Goal: Transaction & Acquisition: Purchase product/service

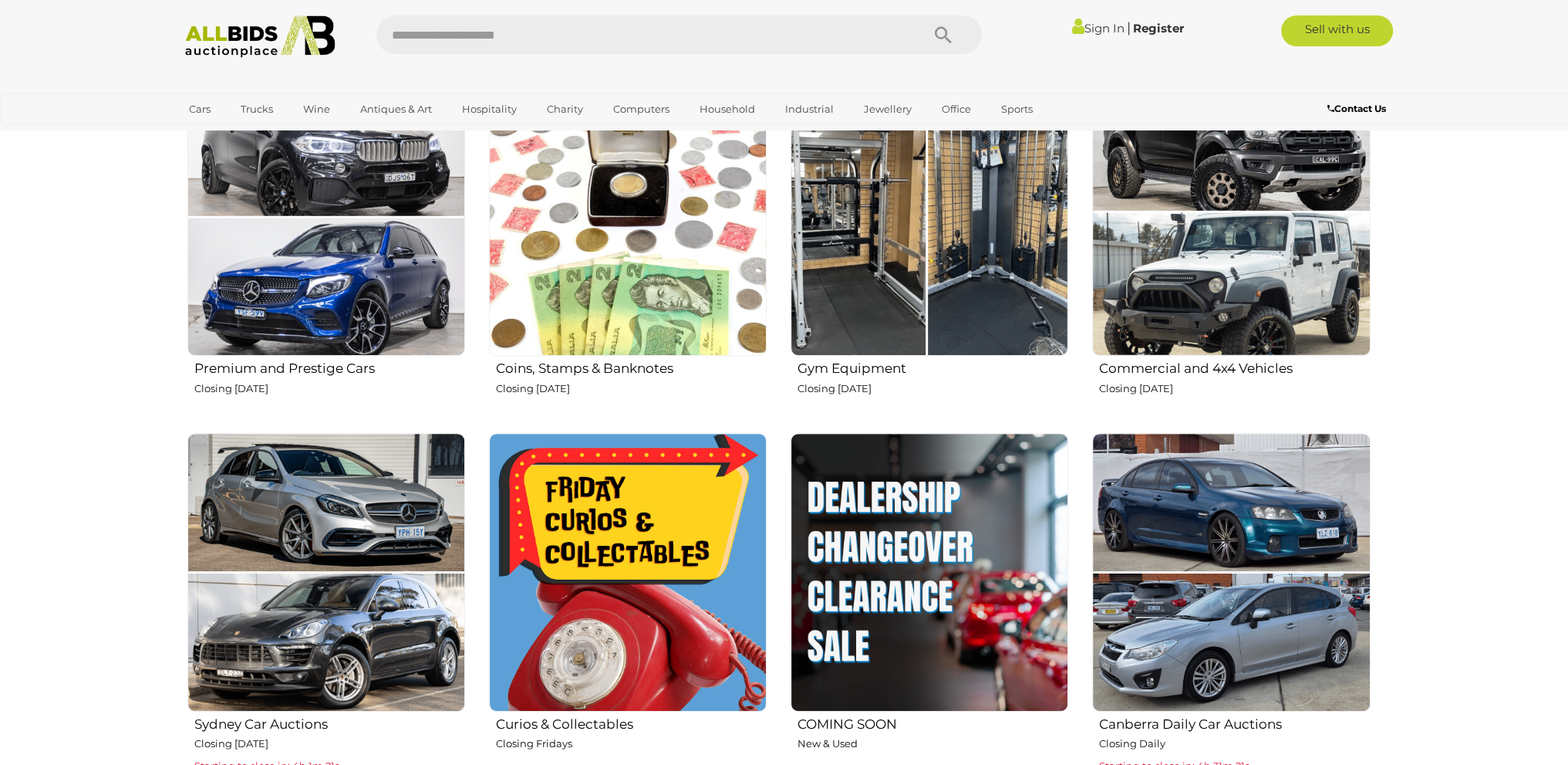
scroll to position [848, 0]
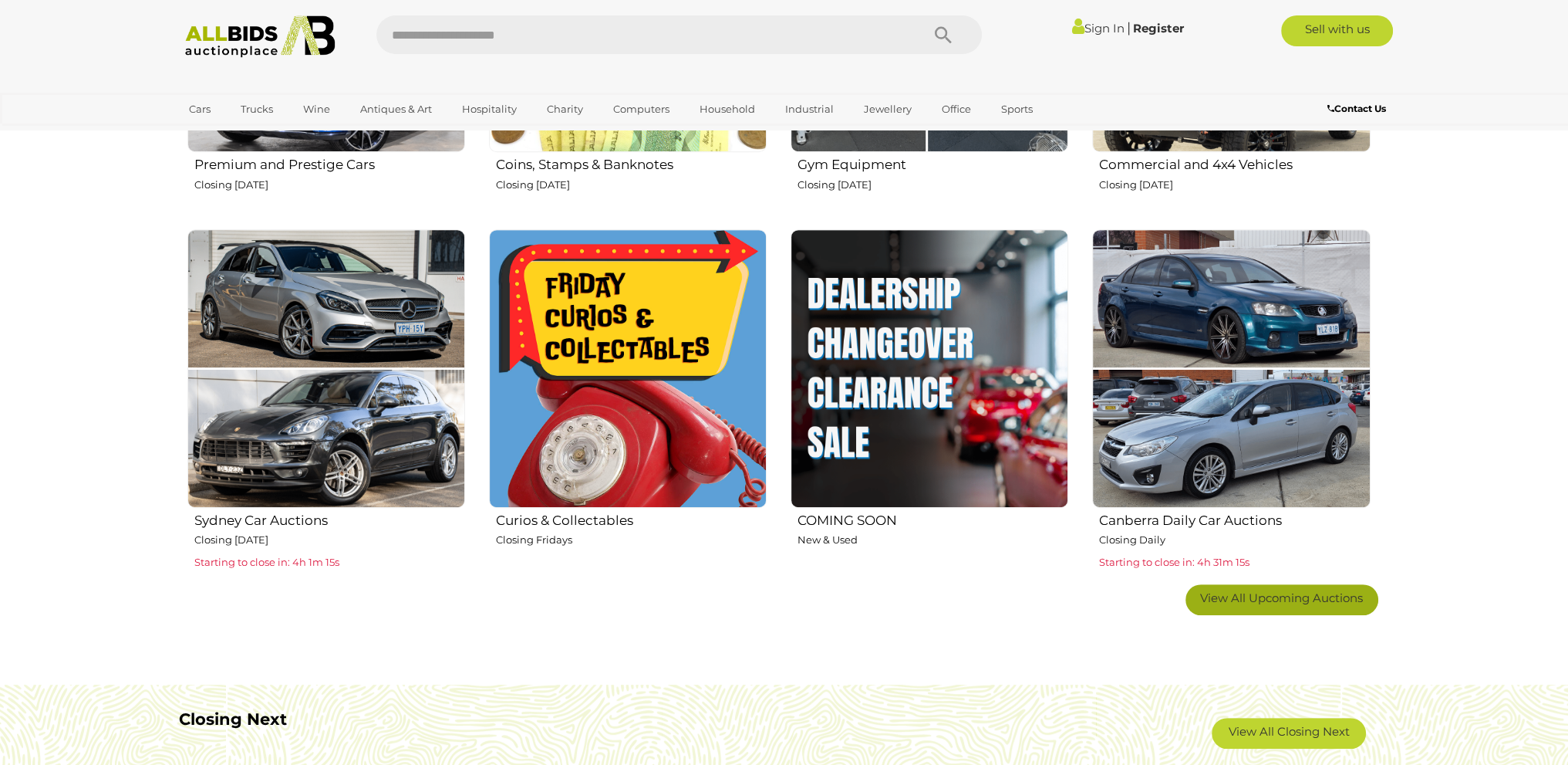
click at [1260, 595] on span "View All Upcoming Auctions" at bounding box center [1282, 598] width 163 height 15
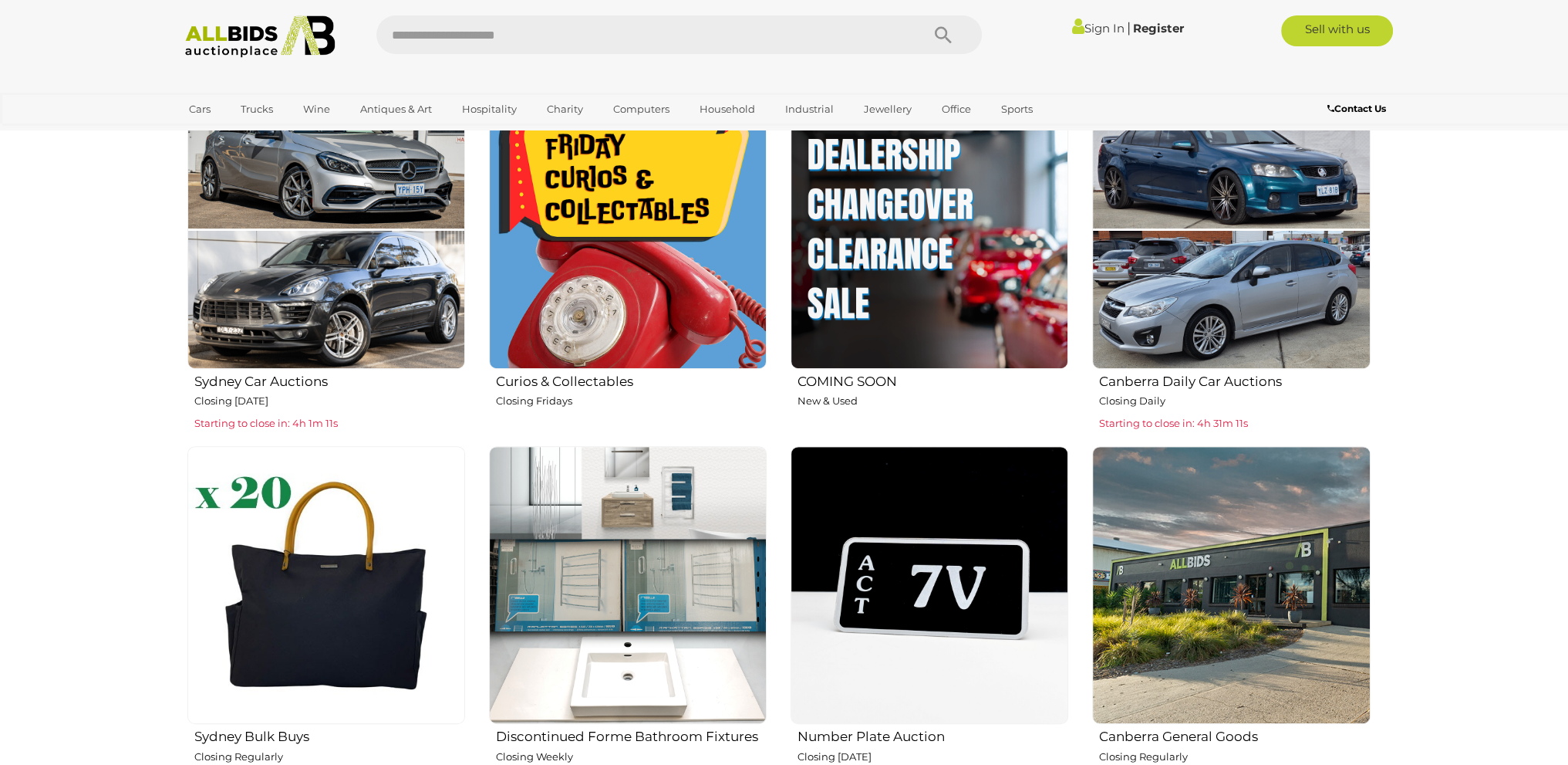
scroll to position [1003, 0]
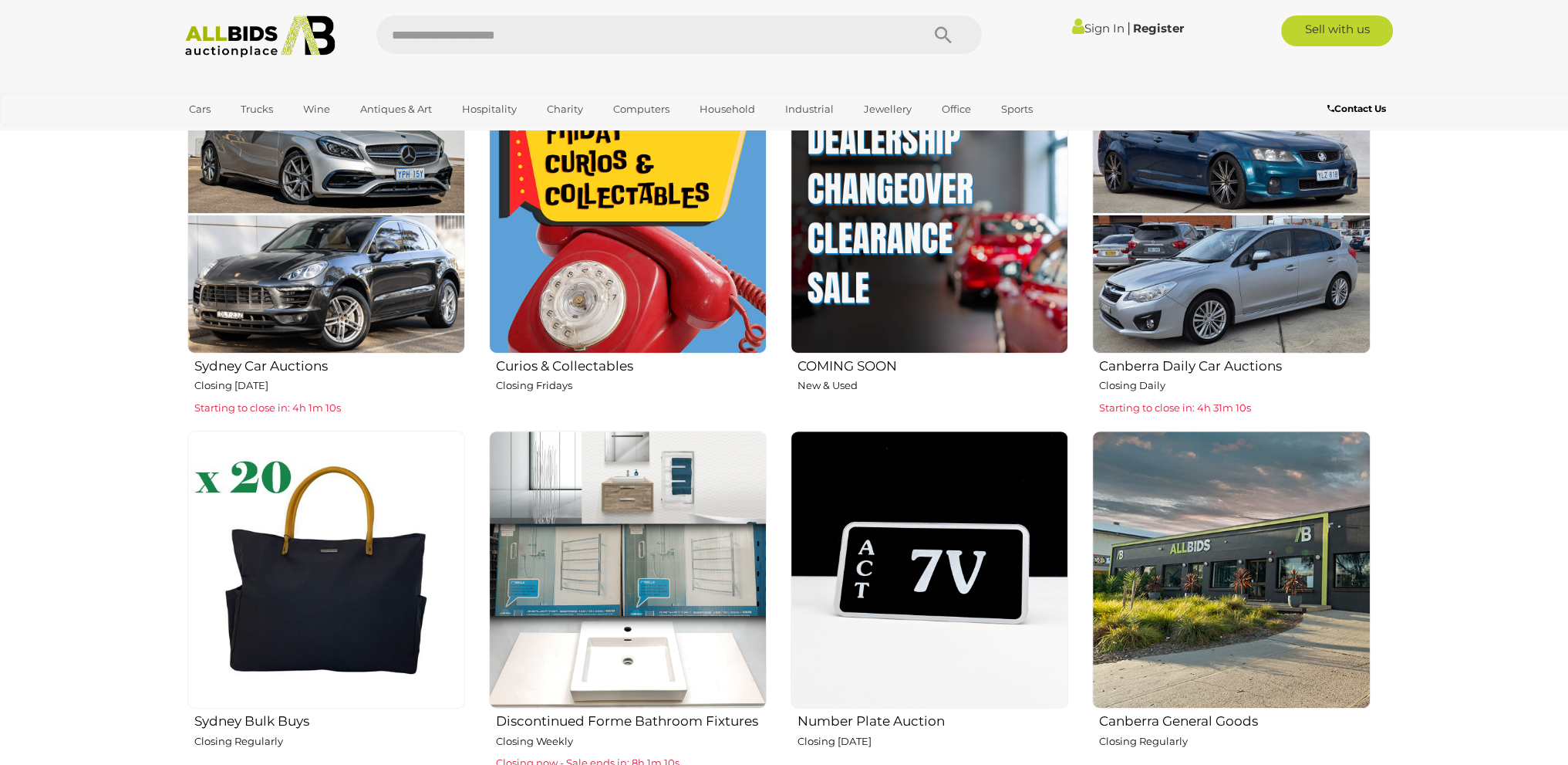
click at [555, 361] on h2 "Curios & Collectables" at bounding box center [631, 364] width 271 height 19
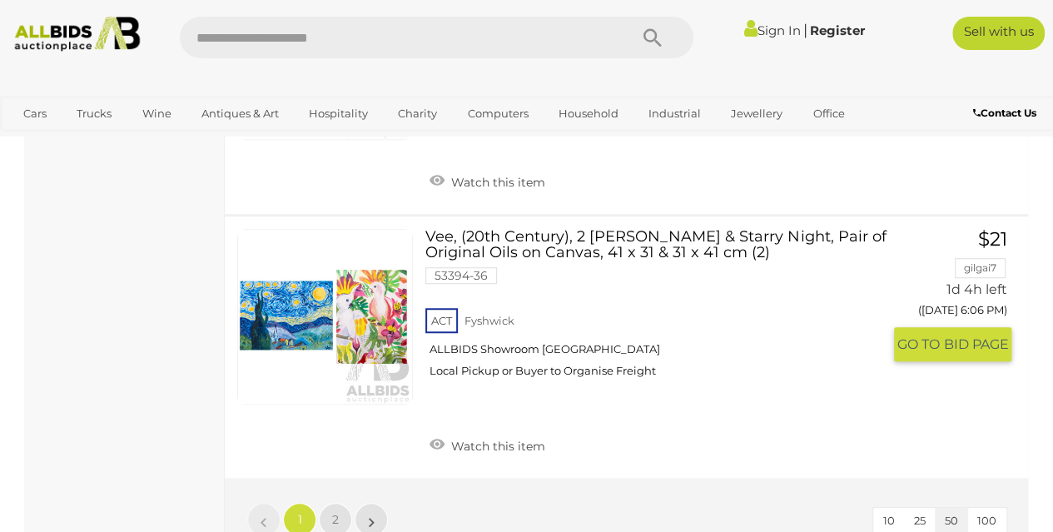
scroll to position [13147, 0]
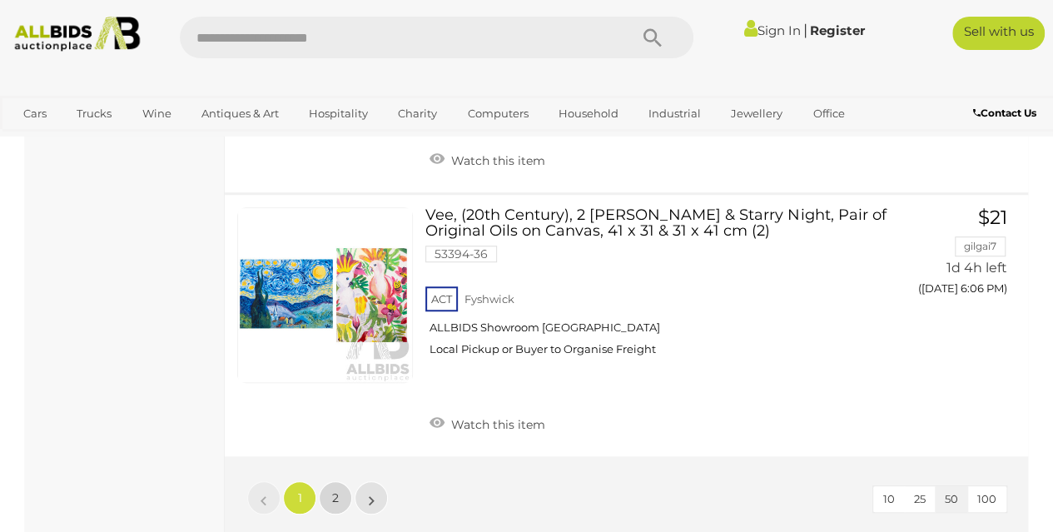
click at [343, 481] on link "2" at bounding box center [335, 497] width 33 height 33
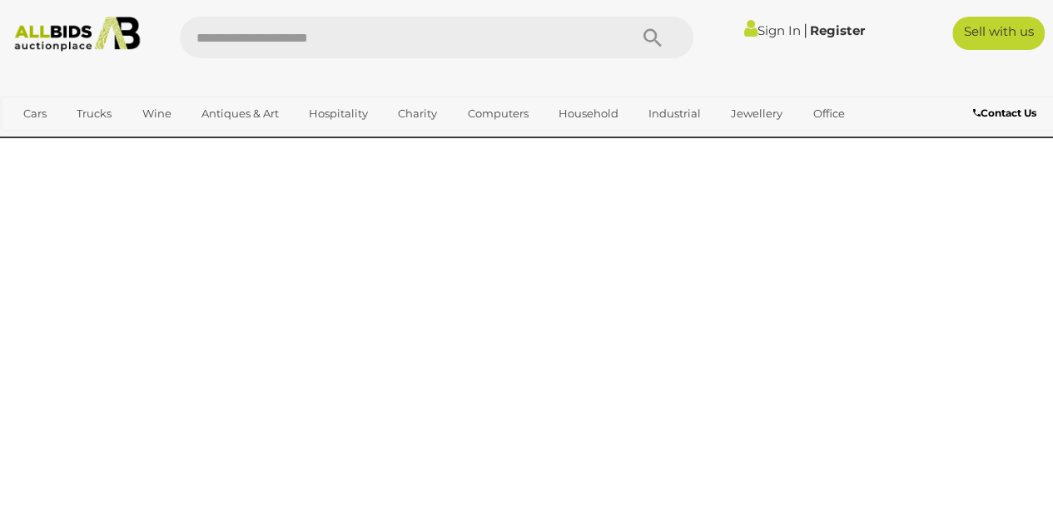
scroll to position [85, 0]
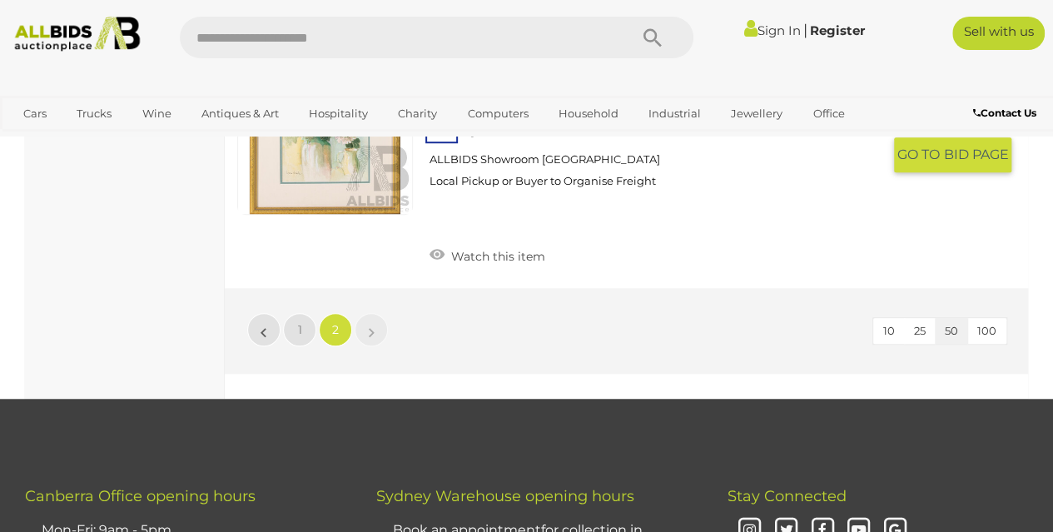
scroll to position [3746, 0]
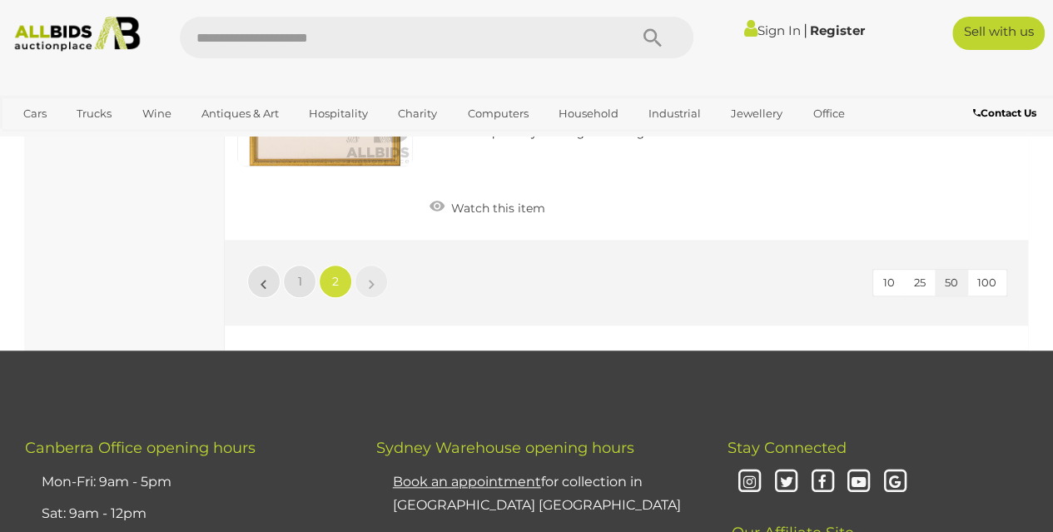
click at [378, 265] on link "»" at bounding box center [370, 281] width 33 height 33
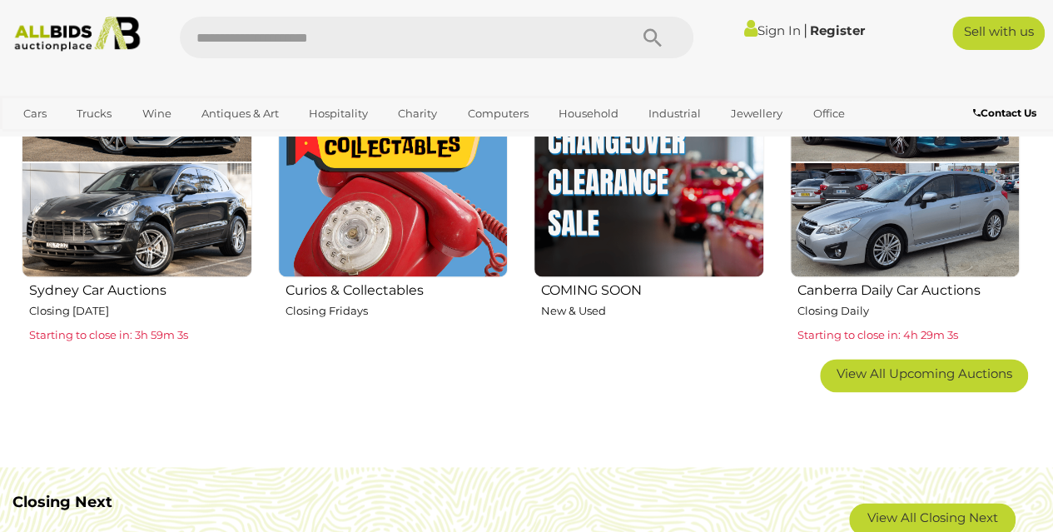
scroll to position [1068, 0]
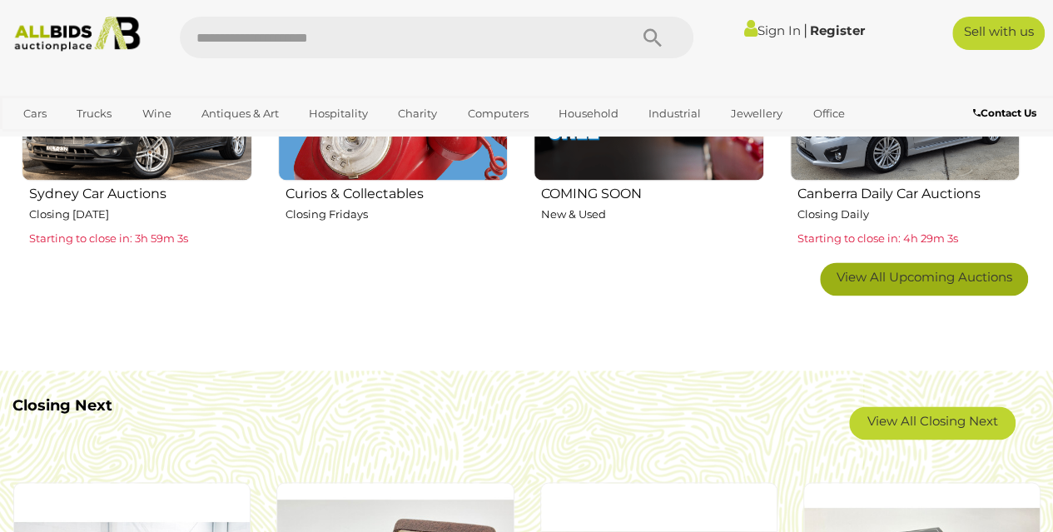
click at [864, 275] on span "View All Upcoming Auctions" at bounding box center [924, 277] width 176 height 16
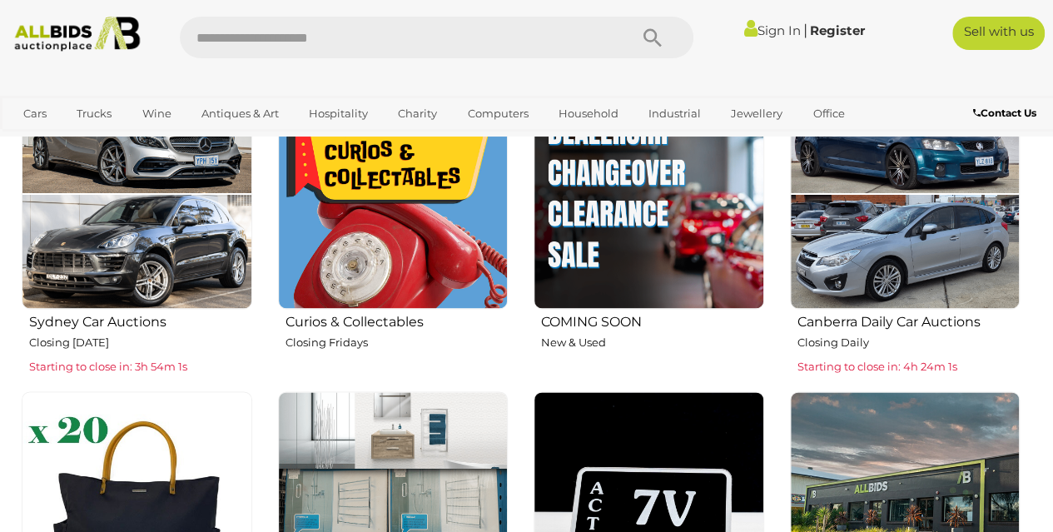
scroll to position [735, 0]
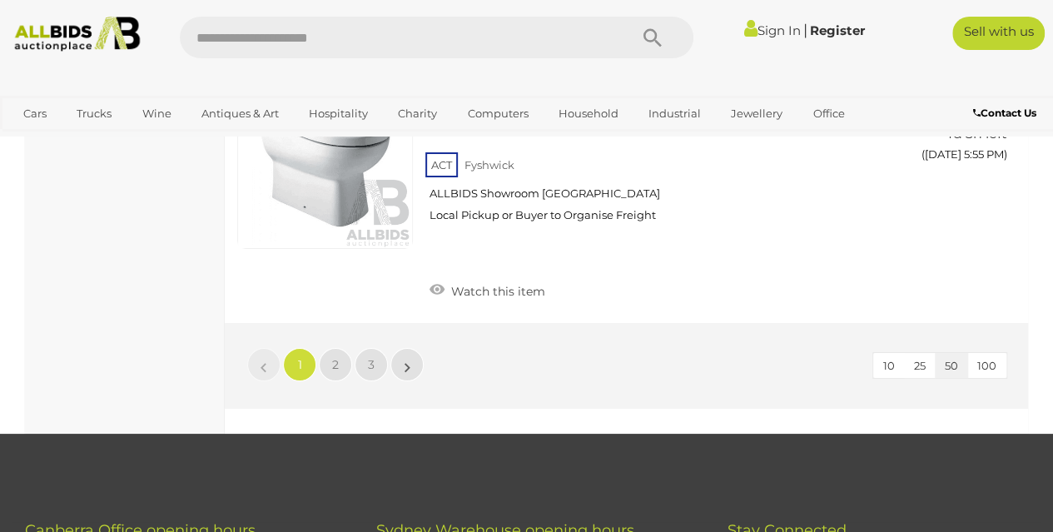
scroll to position [12564, 0]
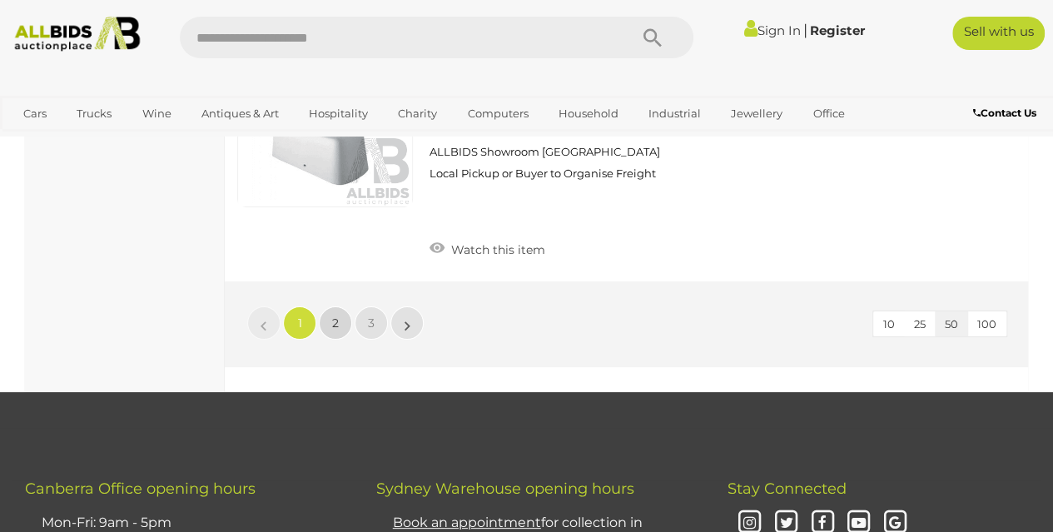
click at [333, 315] on span "2" at bounding box center [335, 322] width 7 height 15
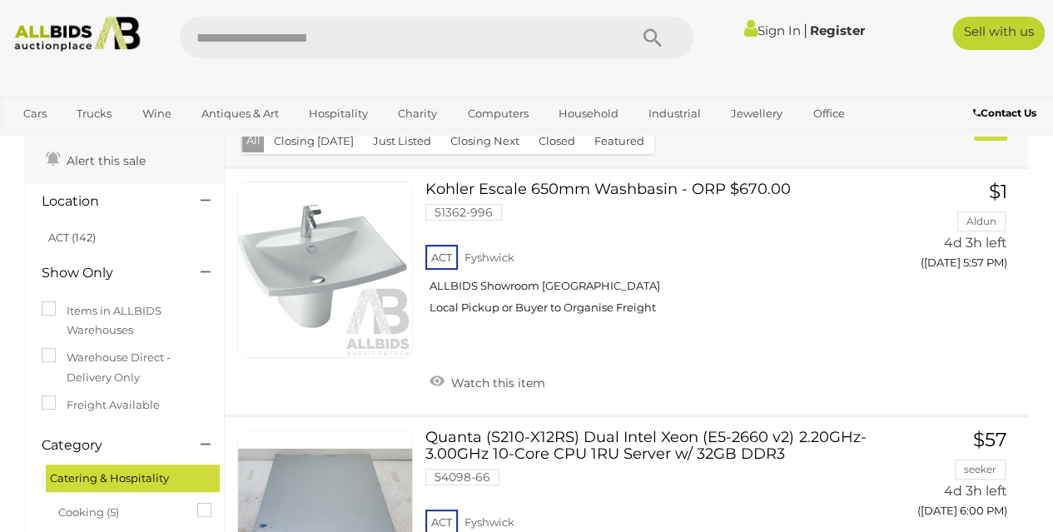
click at [306, 47] on input "text" at bounding box center [396, 38] width 432 height 42
type input "*****"
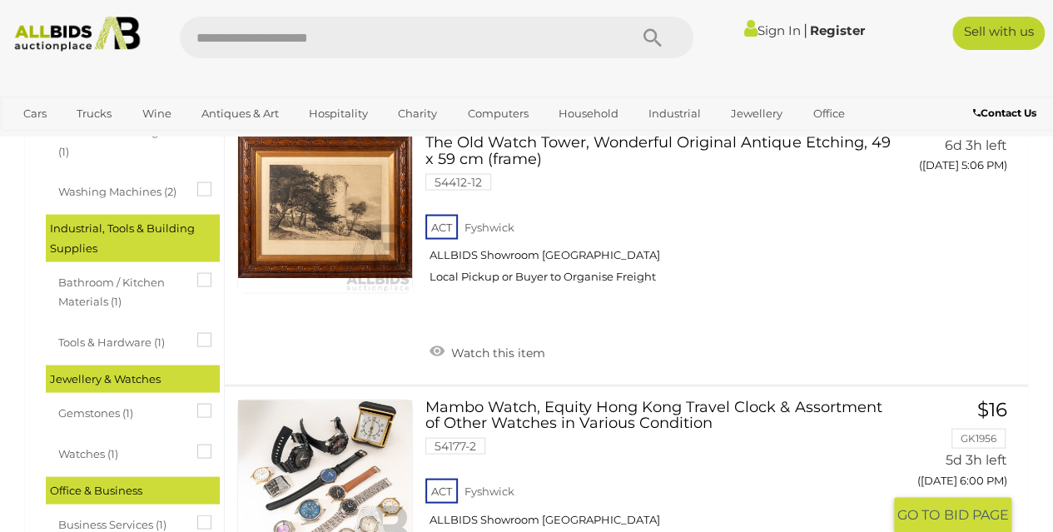
scroll to position [1581, 0]
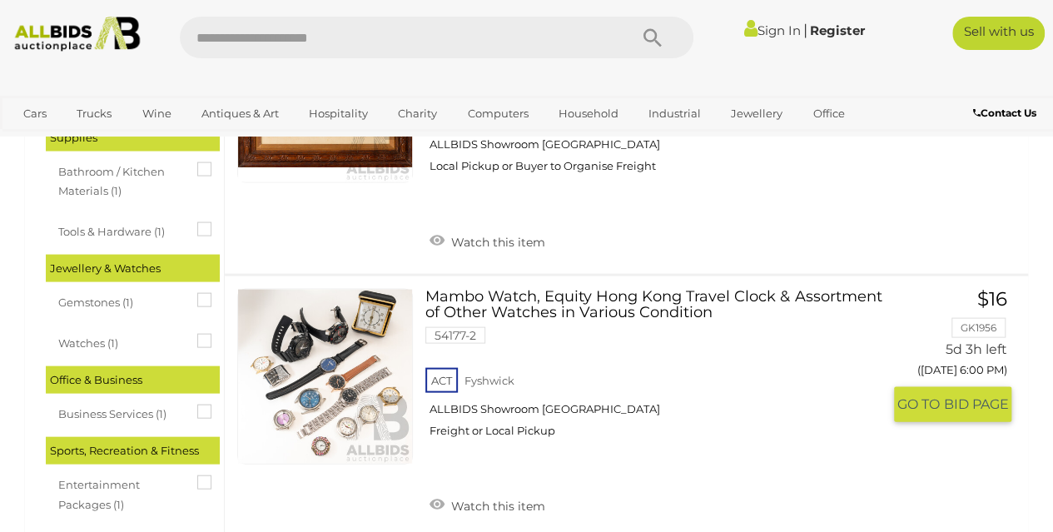
click at [325, 385] on link at bounding box center [325, 377] width 176 height 176
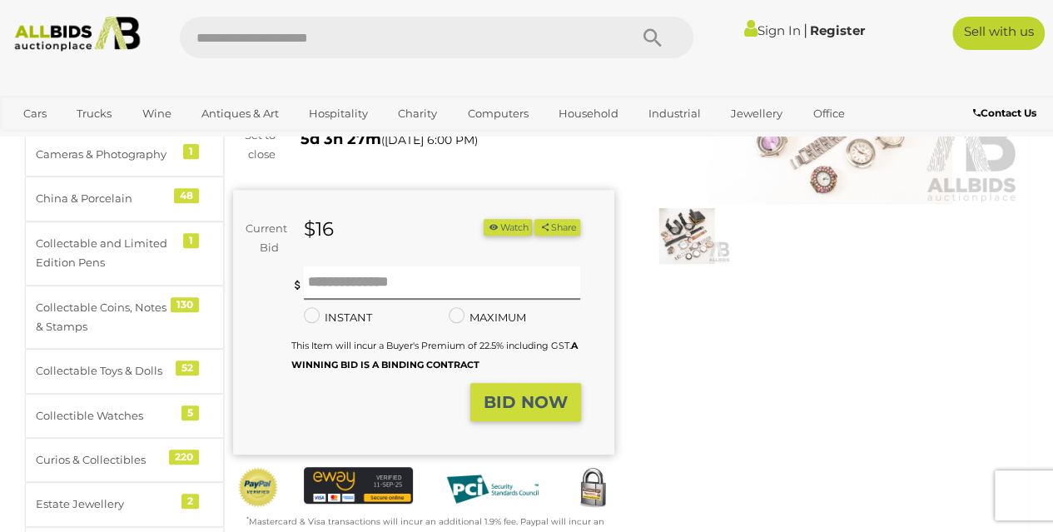
scroll to position [83, 0]
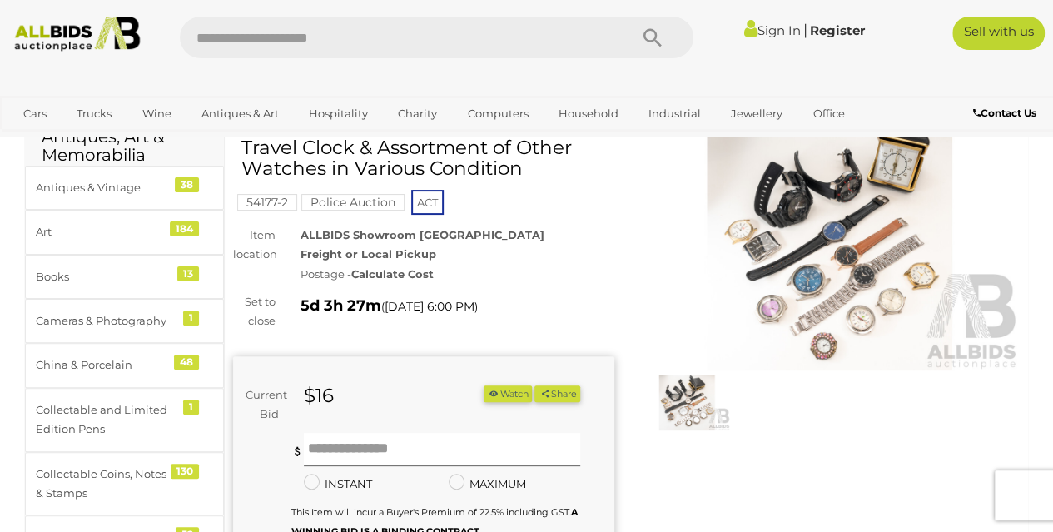
click at [829, 218] on img at bounding box center [829, 247] width 381 height 245
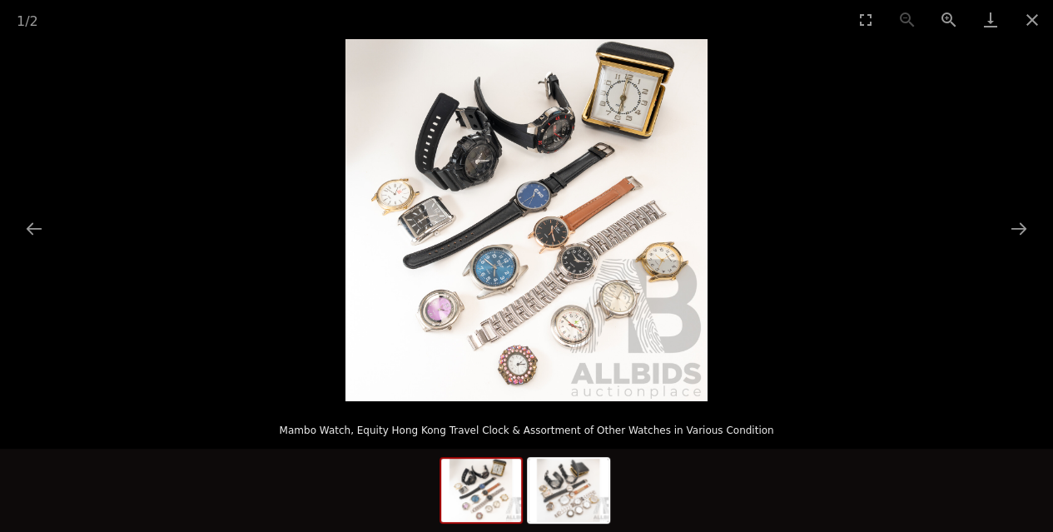
click at [506, 224] on img at bounding box center [526, 220] width 362 height 362
click at [945, 17] on button "Zoom in" at bounding box center [949, 19] width 42 height 39
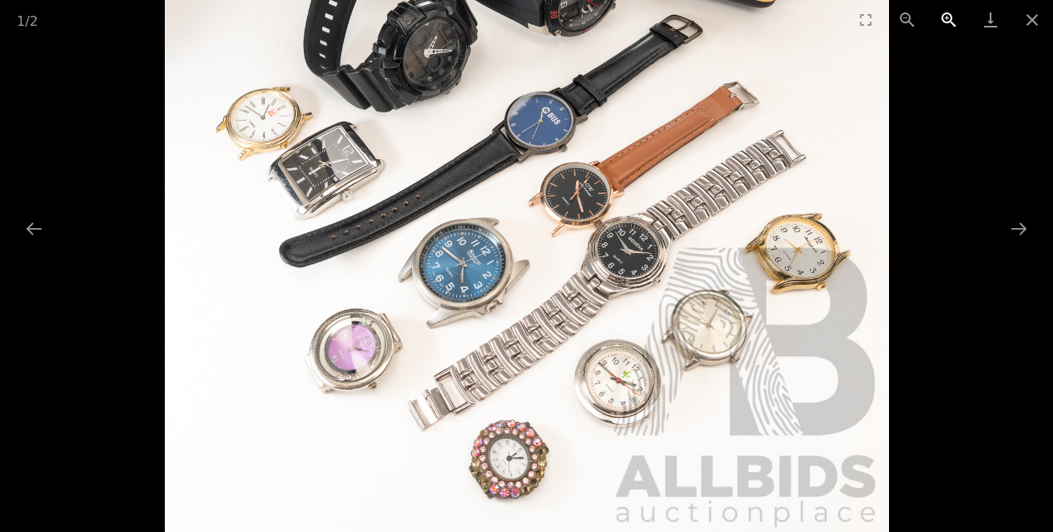
click at [945, 17] on button "Zoom in" at bounding box center [949, 19] width 42 height 39
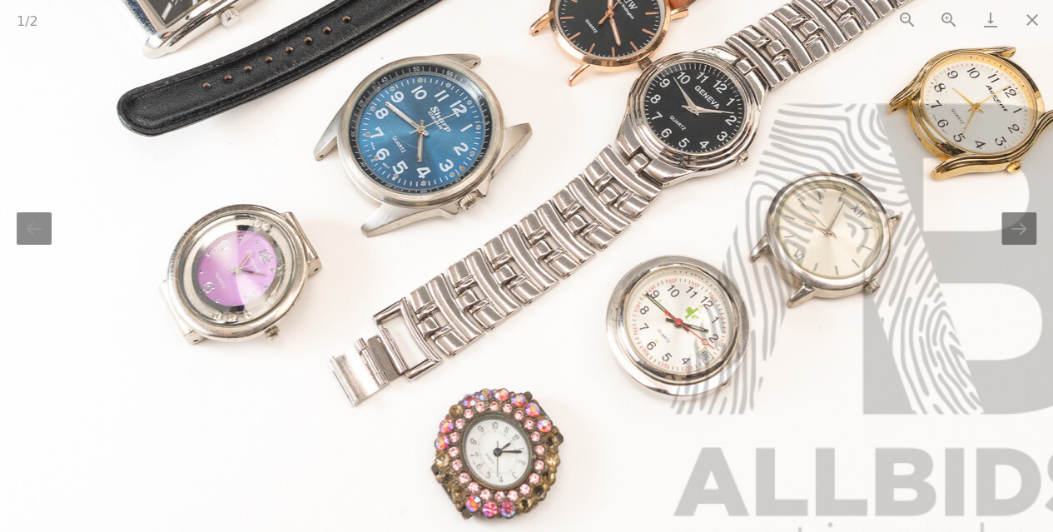
scroll to position [0, 1]
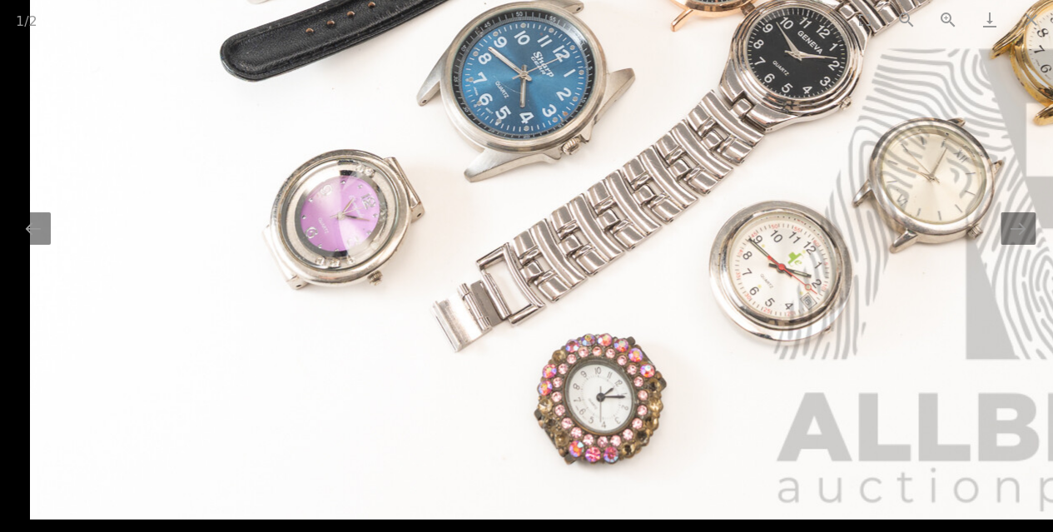
drag, startPoint x: 649, startPoint y: 202, endPoint x: 410, endPoint y: 70, distance: 273.0
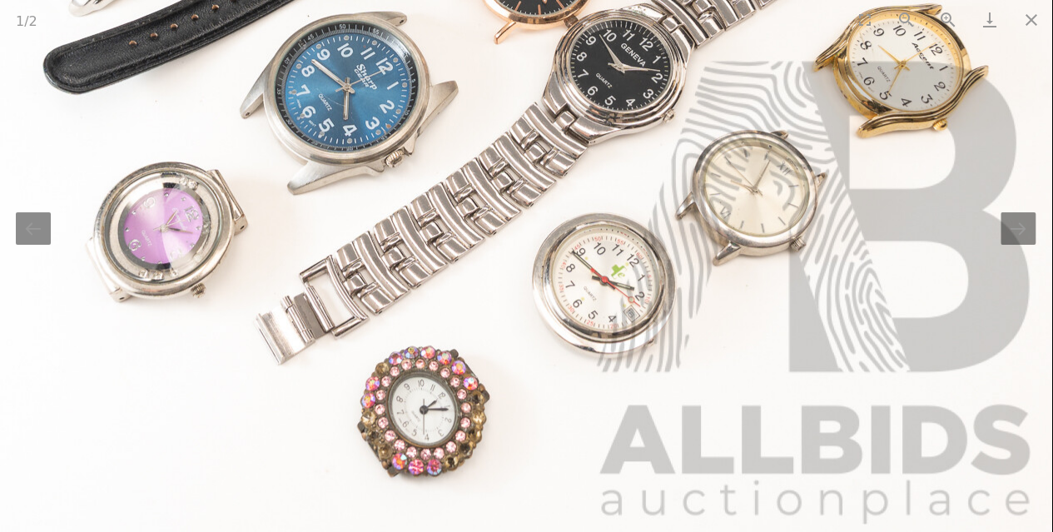
scroll to position [83, 0]
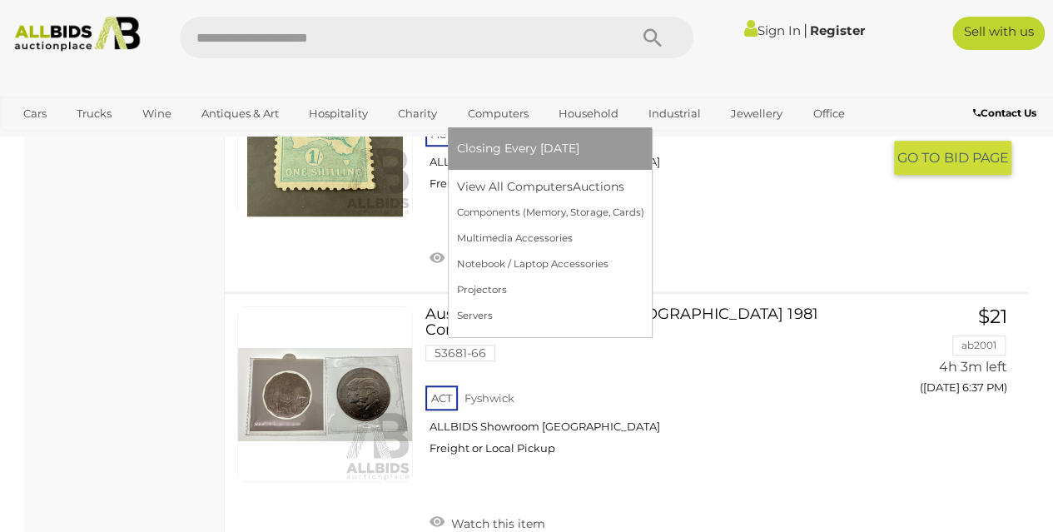
scroll to position [3515, 0]
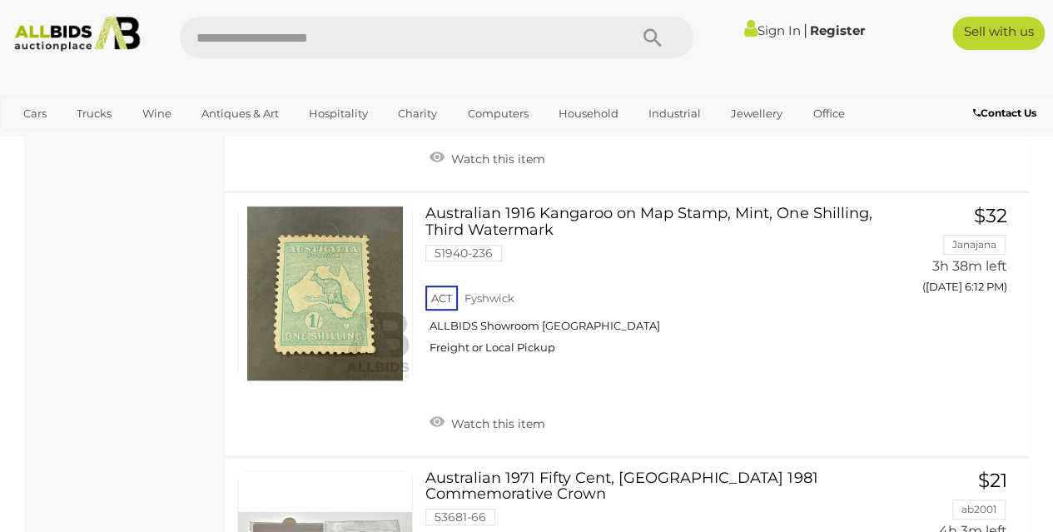
click at [378, 52] on input "text" at bounding box center [396, 38] width 432 height 42
type input "*******"
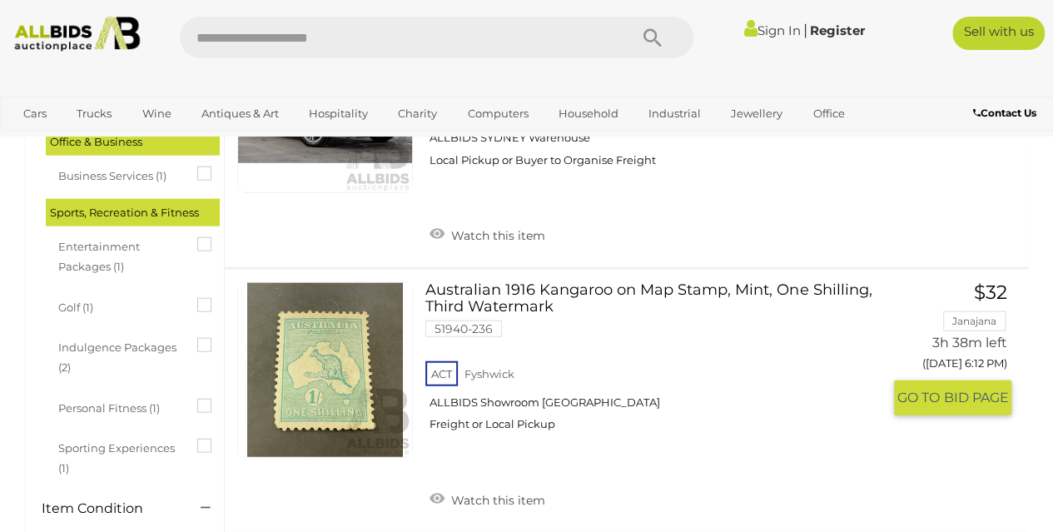
scroll to position [1831, 0]
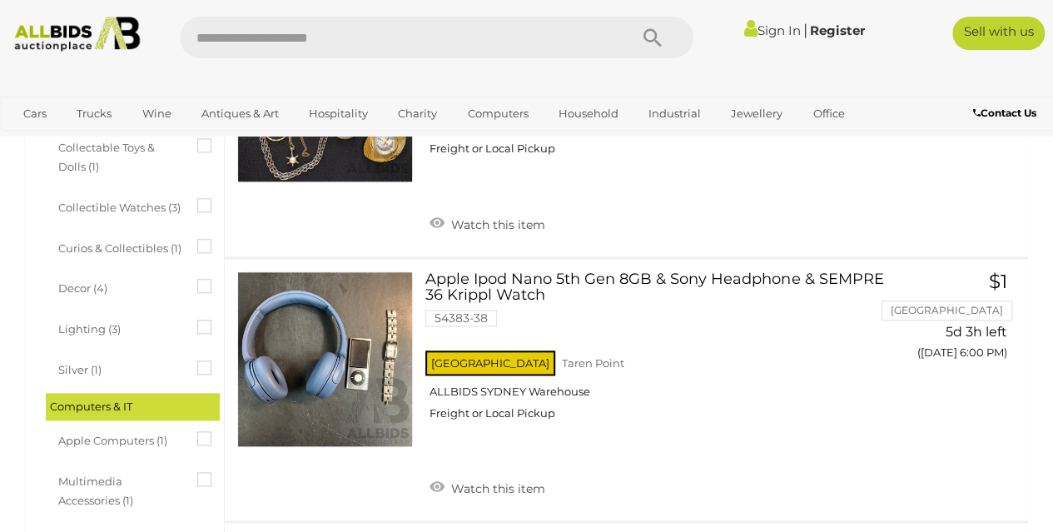
scroll to position [1767, 0]
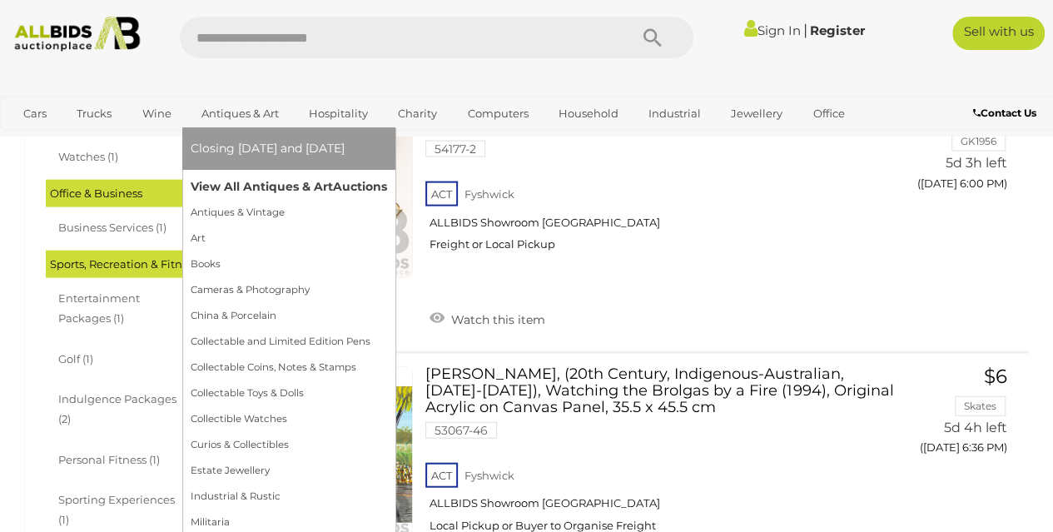
click at [236, 191] on link "View All Antiques & Art Auctions" at bounding box center [289, 187] width 196 height 26
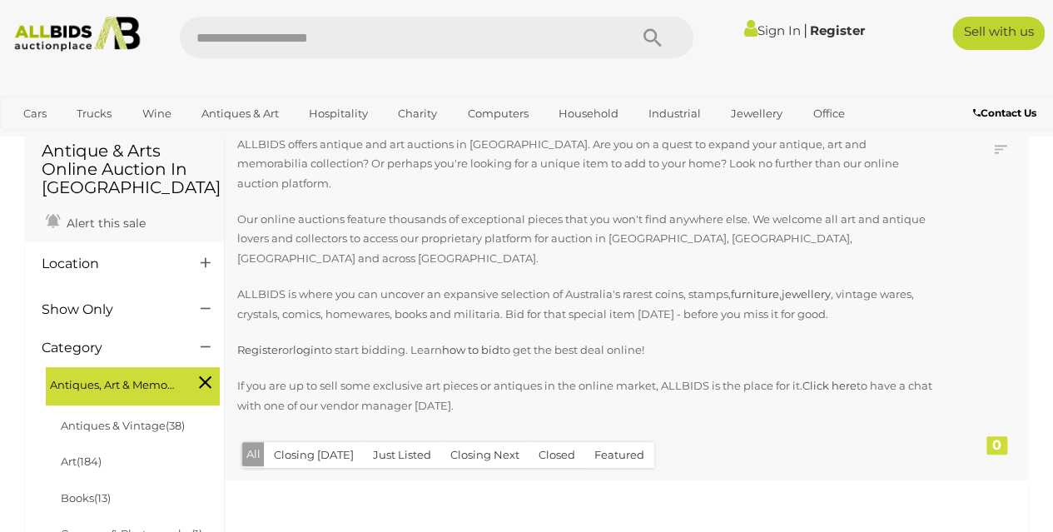
scroll to position [166, 0]
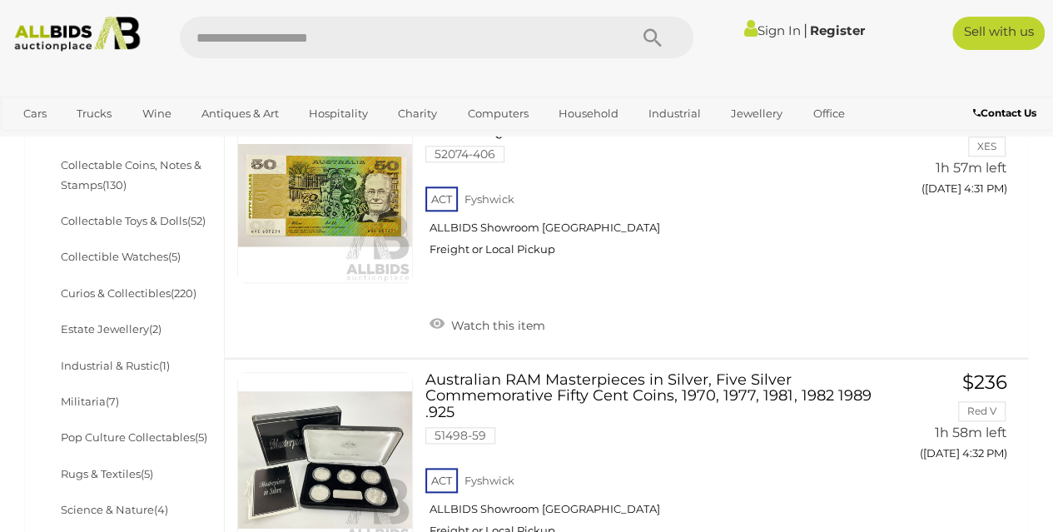
scroll to position [1082, 0]
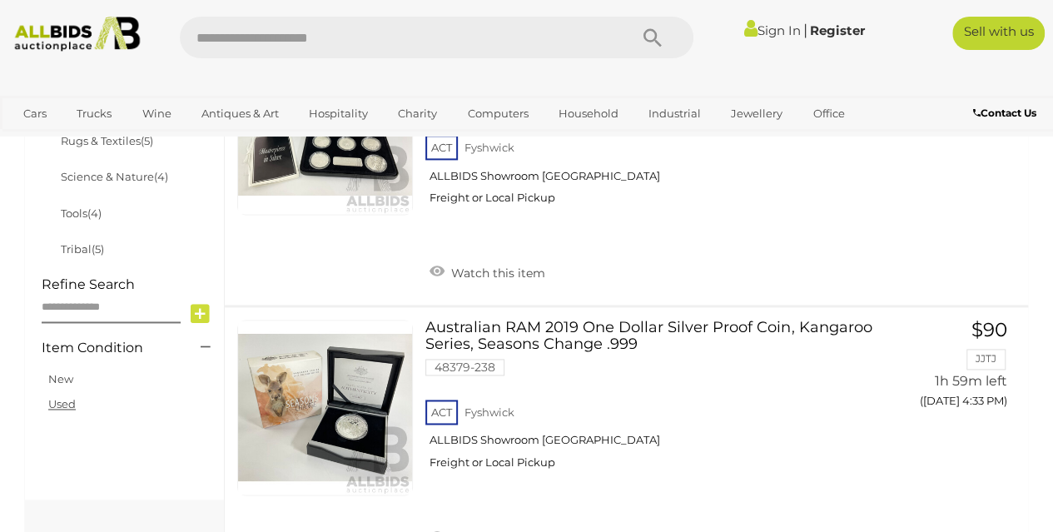
click at [58, 399] on link "Used" at bounding box center [61, 403] width 27 height 13
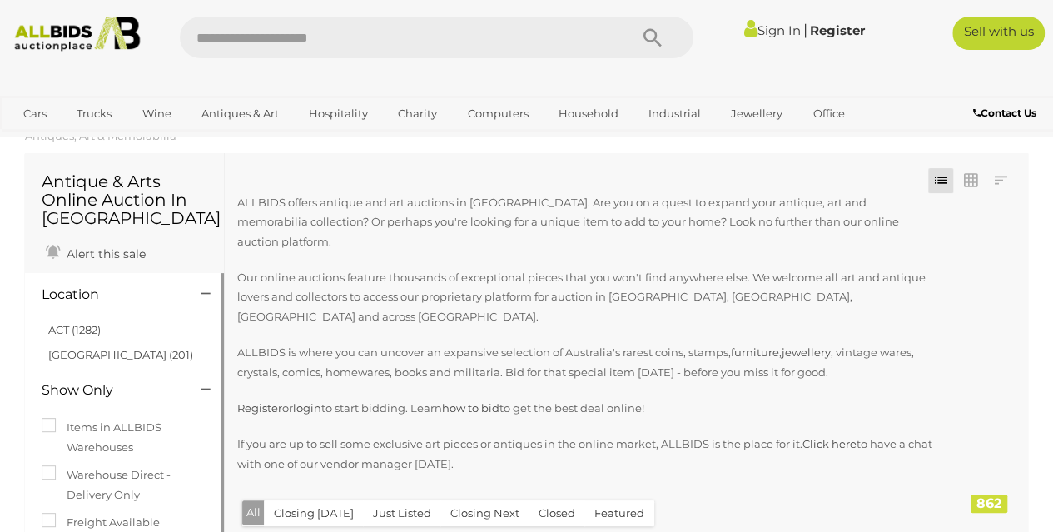
scroll to position [0, 0]
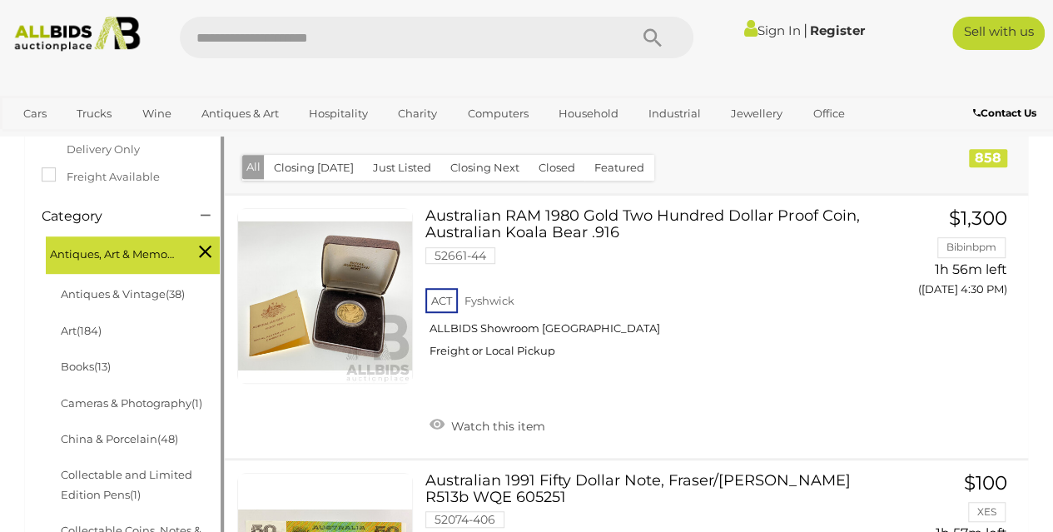
scroll to position [416, 0]
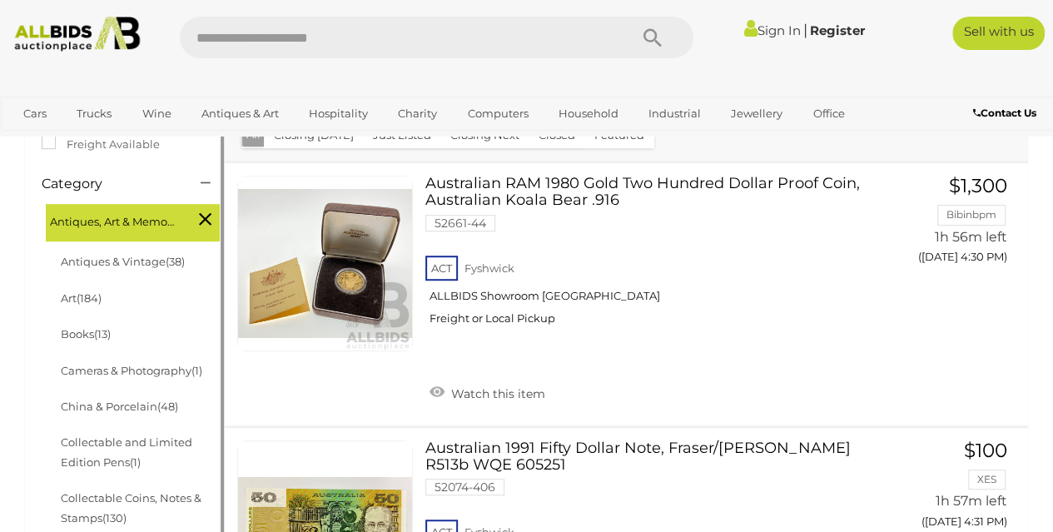
click at [200, 216] on icon at bounding box center [205, 219] width 12 height 22
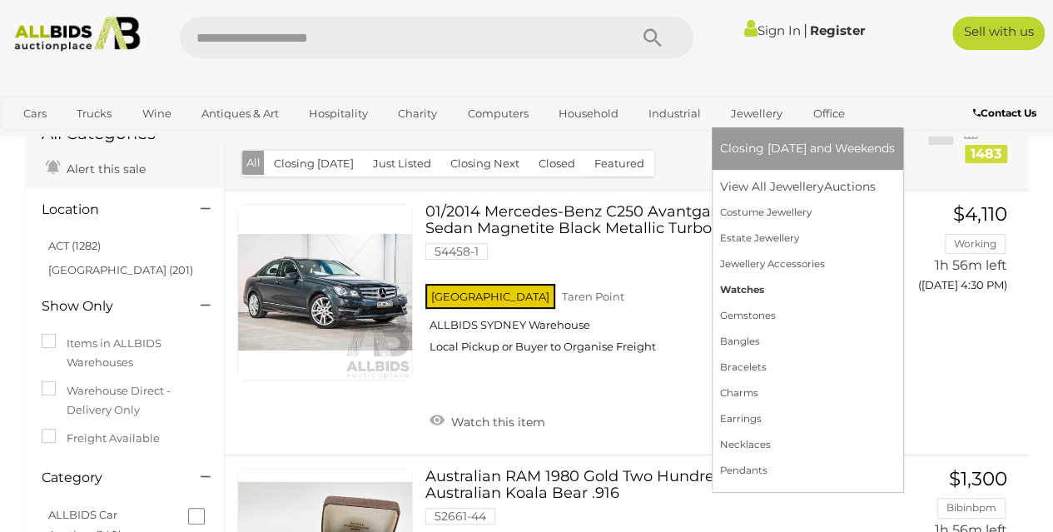
scroll to position [83, 0]
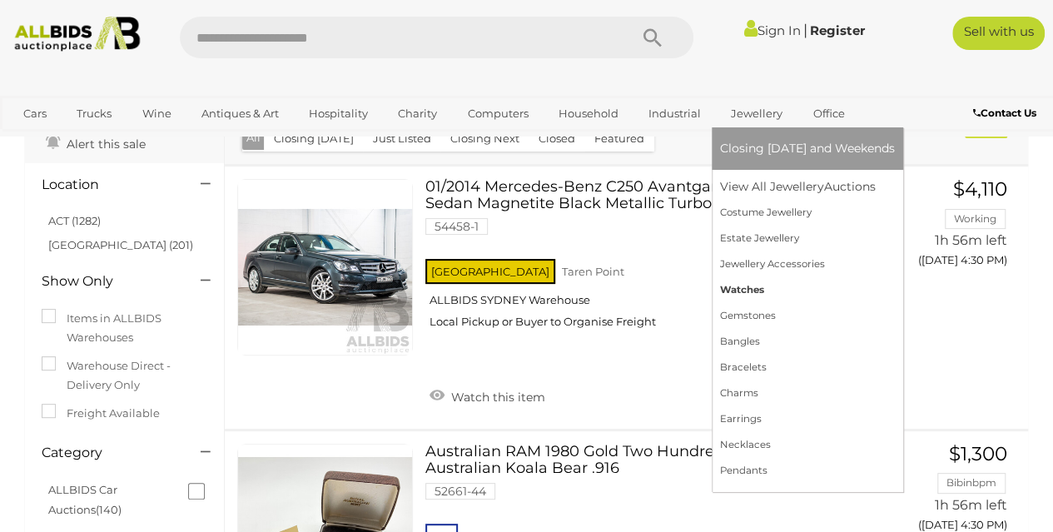
click at [740, 292] on link "Watches" at bounding box center [807, 290] width 175 height 26
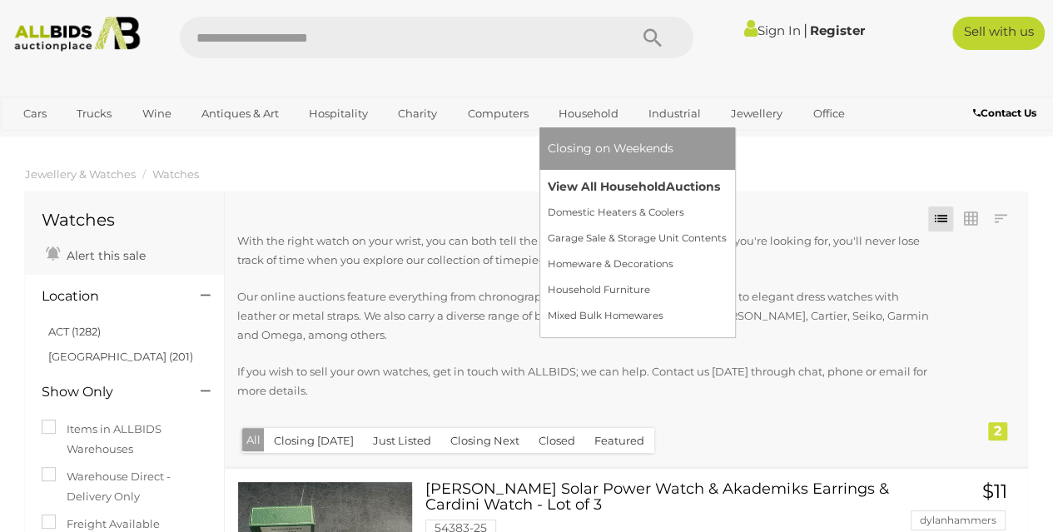
click at [597, 186] on link "View All Household Auctions" at bounding box center [637, 187] width 179 height 26
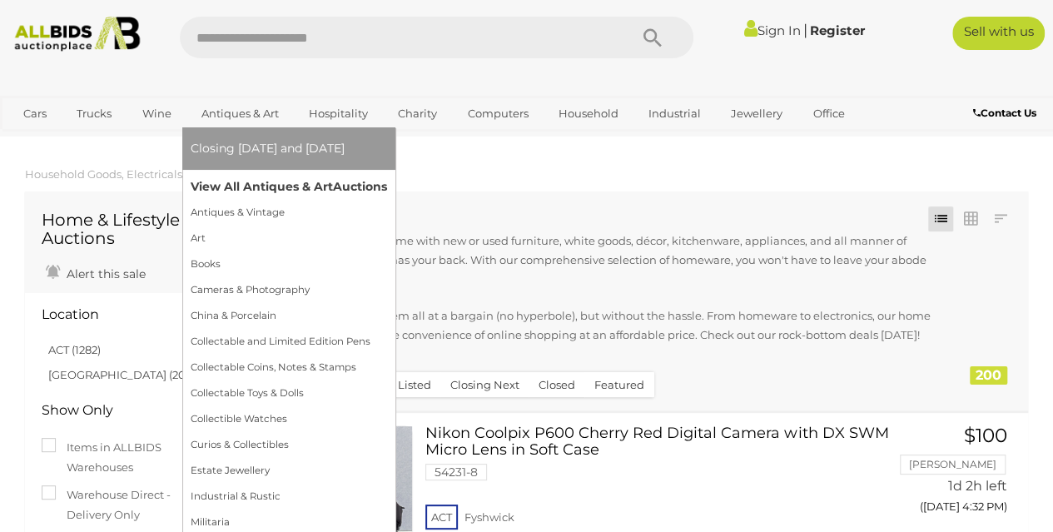
click at [228, 182] on link "View All Antiques & Art Auctions" at bounding box center [289, 187] width 196 height 26
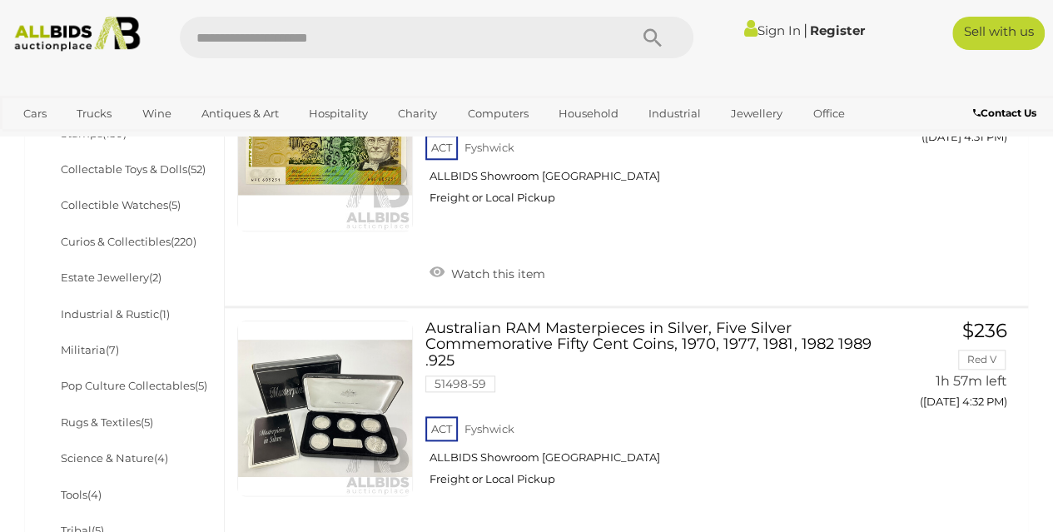
scroll to position [832, 0]
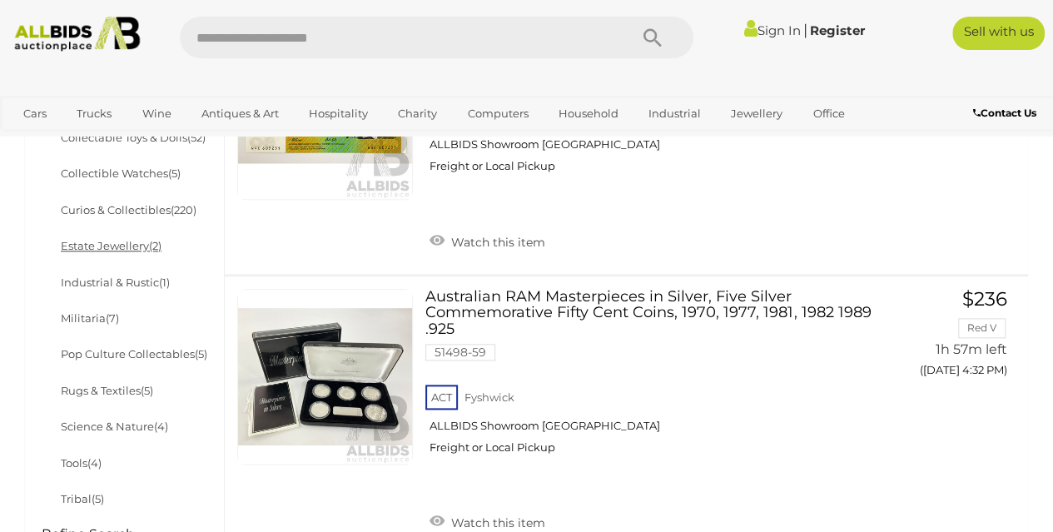
click at [130, 242] on link "Estate Jewellery (2)" at bounding box center [111, 245] width 101 height 13
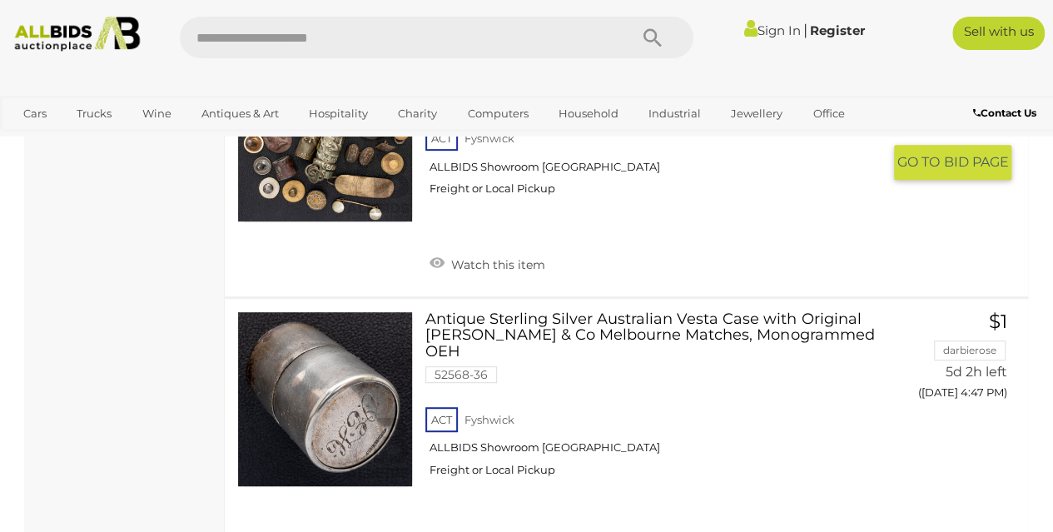
scroll to position [3162, 0]
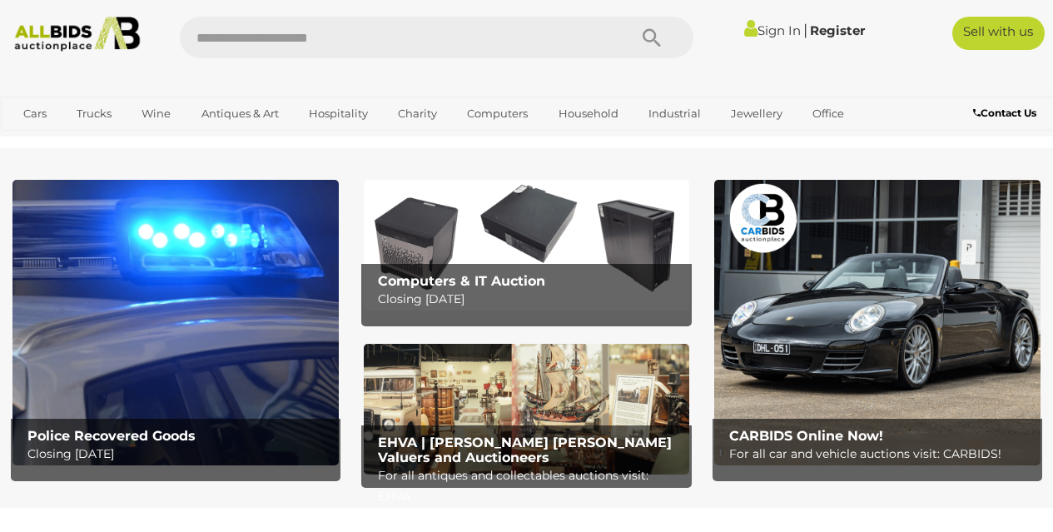
scroll to position [735, 0]
